Goal: Use online tool/utility

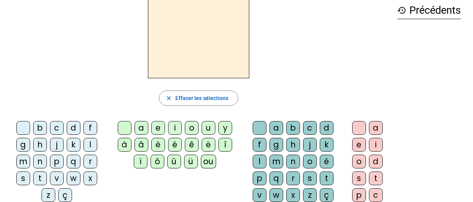
scroll to position [37, 0]
click at [58, 182] on div "v" at bounding box center [57, 179] width 14 height 14
click at [211, 161] on div "ou" at bounding box center [208, 162] width 15 height 14
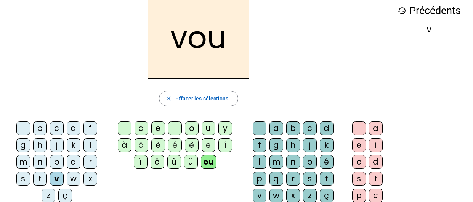
click at [307, 177] on div "s" at bounding box center [310, 179] width 14 height 14
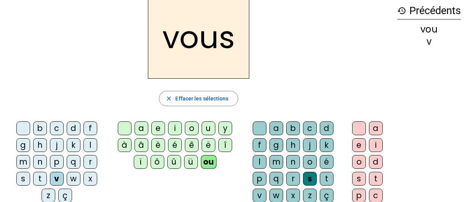
click at [39, 175] on div "t" at bounding box center [40, 179] width 14 height 14
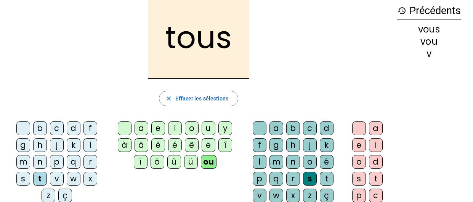
click at [22, 177] on div "s" at bounding box center [23, 179] width 14 height 14
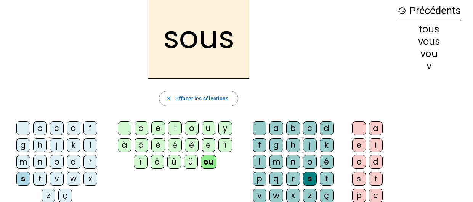
click at [255, 126] on div at bounding box center [260, 128] width 14 height 14
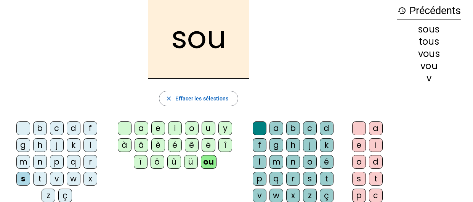
click at [357, 146] on div "e" at bounding box center [359, 145] width 14 height 14
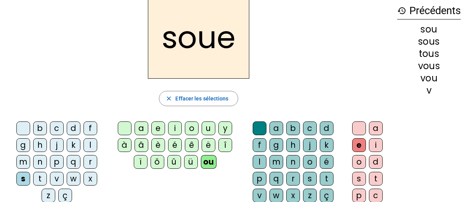
click at [256, 180] on div "p" at bounding box center [260, 179] width 14 height 14
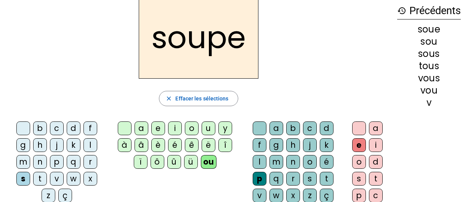
click at [56, 126] on div "c" at bounding box center [57, 128] width 14 height 14
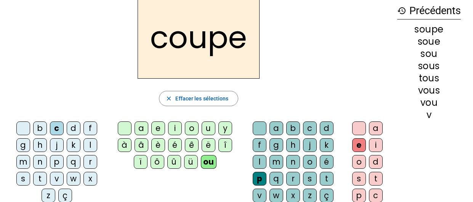
click at [323, 180] on div "t" at bounding box center [327, 179] width 14 height 14
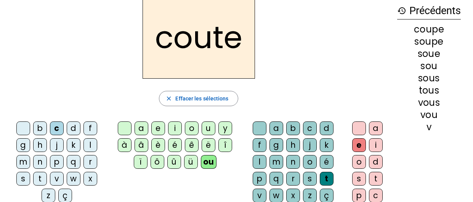
click at [326, 127] on div "d" at bounding box center [327, 128] width 14 height 14
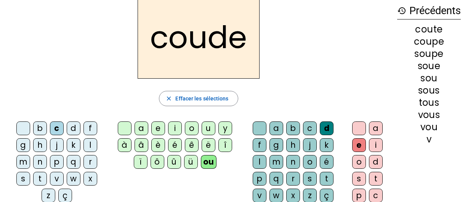
click at [39, 130] on div "b" at bounding box center [40, 128] width 14 height 14
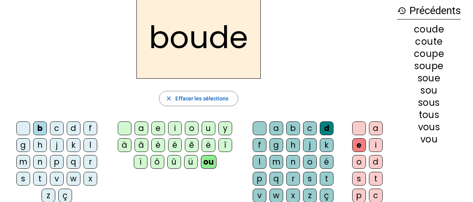
click at [40, 176] on div "t" at bounding box center [40, 179] width 14 height 14
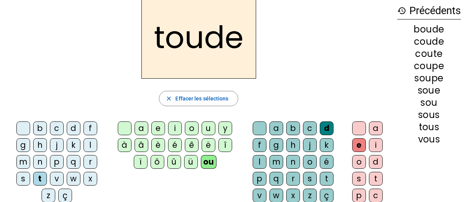
click at [324, 177] on div "t" at bounding box center [327, 179] width 14 height 14
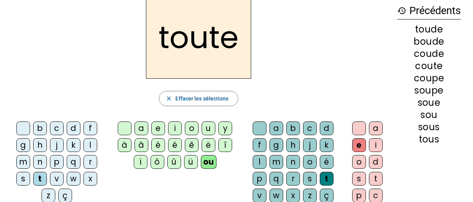
click at [84, 162] on letter-bubble "r" at bounding box center [92, 163] width 17 height 17
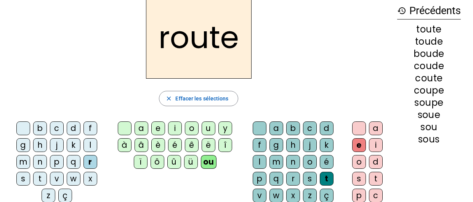
click at [275, 146] on div "g" at bounding box center [277, 145] width 14 height 14
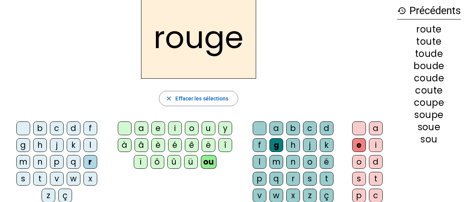
click at [43, 123] on div "b" at bounding box center [40, 128] width 14 height 14
